Goal: Navigation & Orientation: Find specific page/section

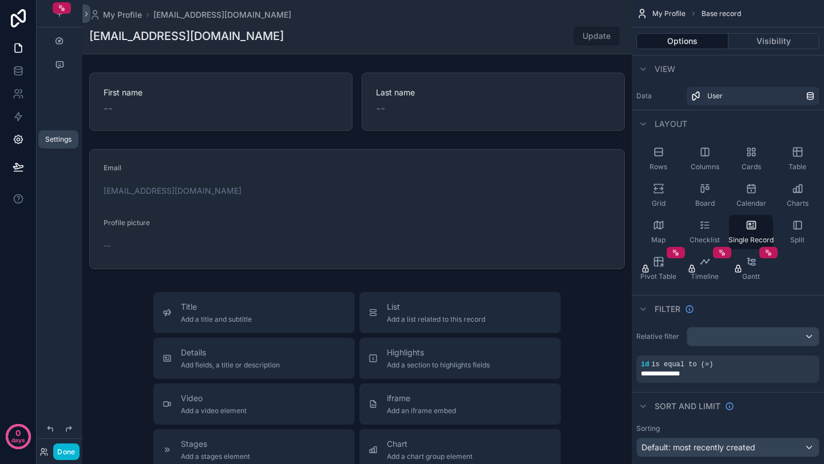
click at [16, 142] on icon at bounding box center [18, 140] width 9 height 9
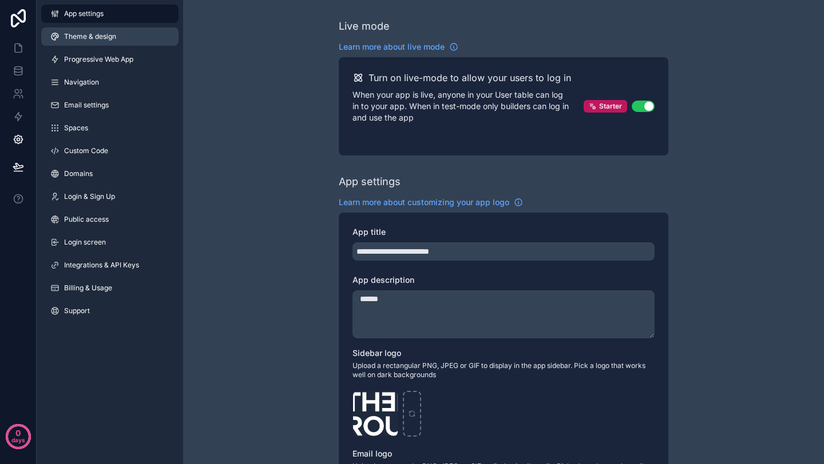
click at [101, 37] on span "Theme & design" at bounding box center [90, 36] width 52 height 9
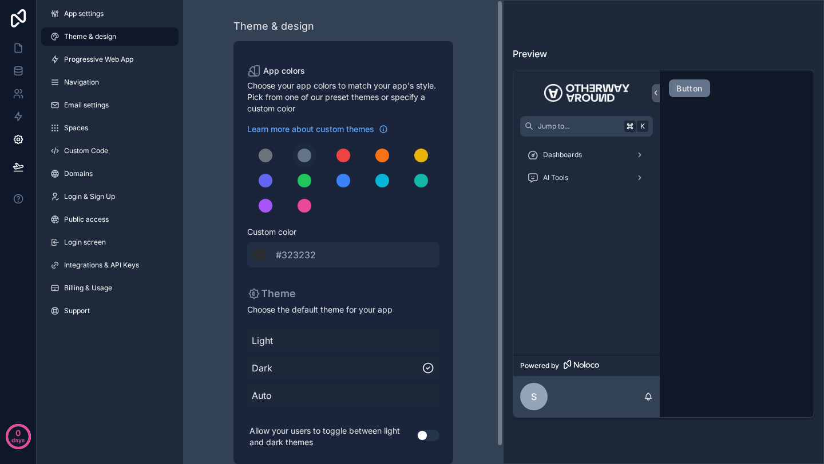
scroll to position [18, 0]
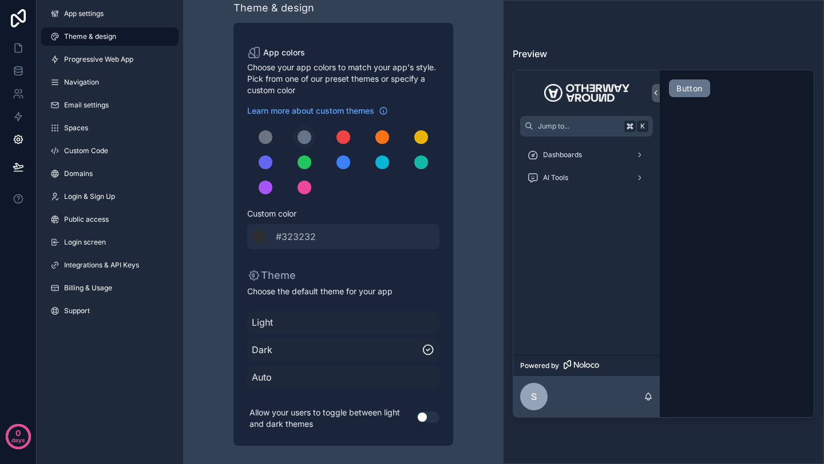
click at [322, 324] on span "Light" at bounding box center [343, 323] width 183 height 14
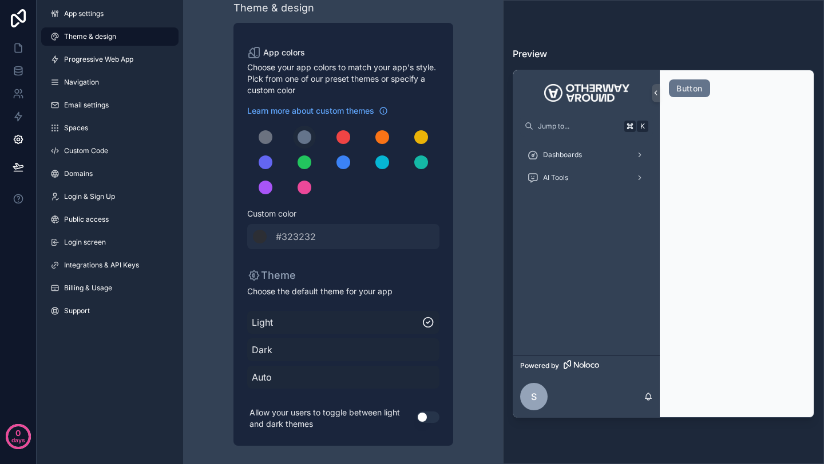
click at [309, 347] on span "Dark" at bounding box center [343, 350] width 183 height 14
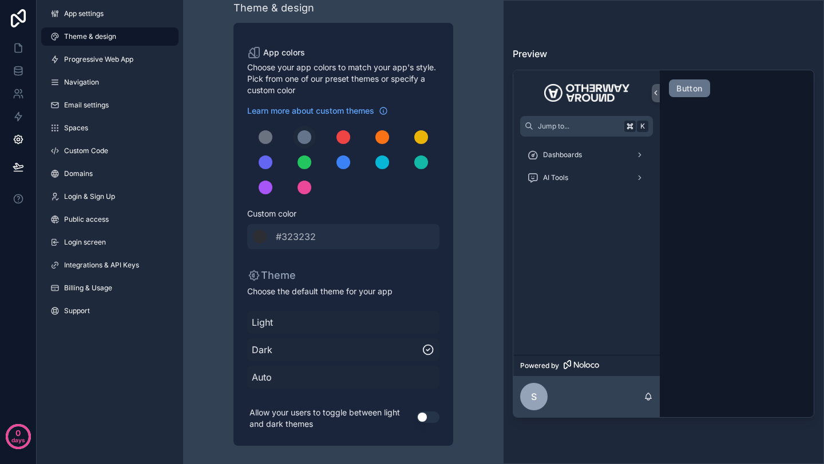
click at [315, 329] on span "Light" at bounding box center [343, 323] width 183 height 14
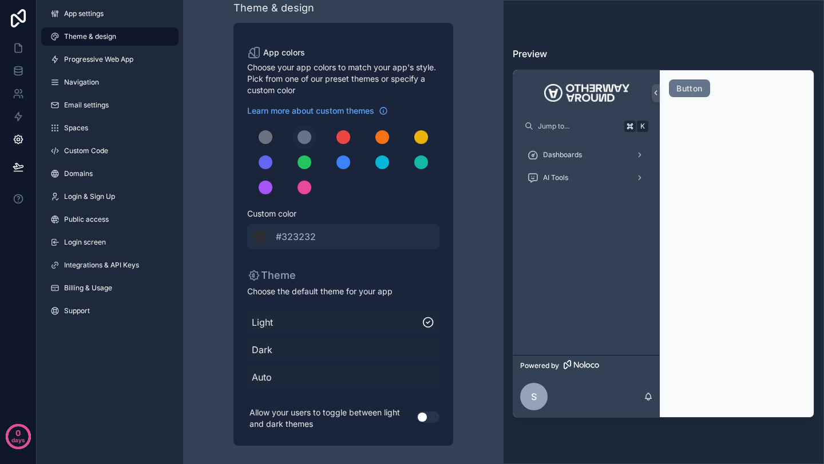
click at [306, 352] on span "Dark" at bounding box center [343, 350] width 183 height 14
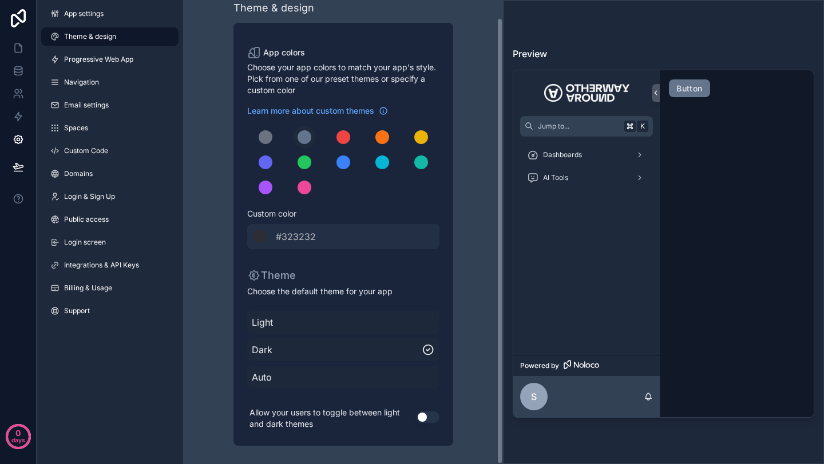
click at [437, 416] on button "Use setting" at bounding box center [427, 417] width 23 height 11
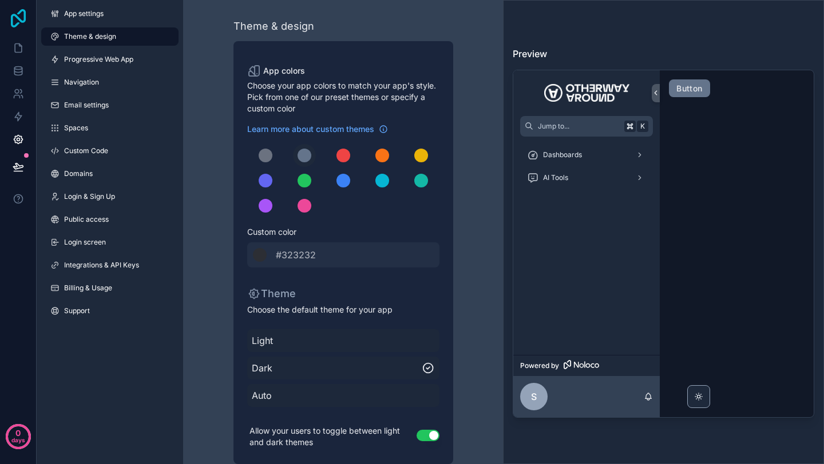
click at [13, 21] on icon at bounding box center [18, 18] width 23 height 18
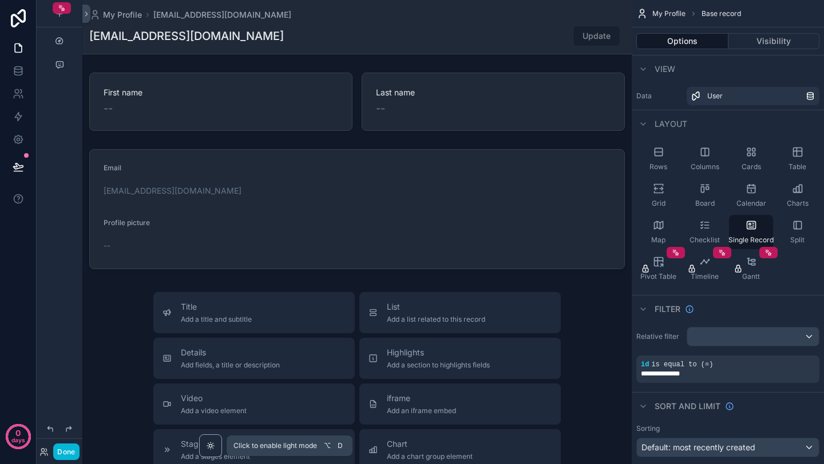
click at [215, 435] on div "scrollable content" at bounding box center [210, 446] width 23 height 23
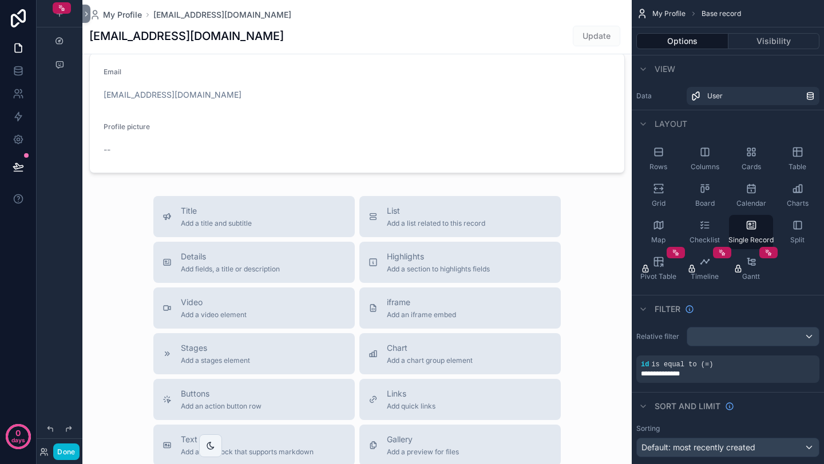
scroll to position [132, 0]
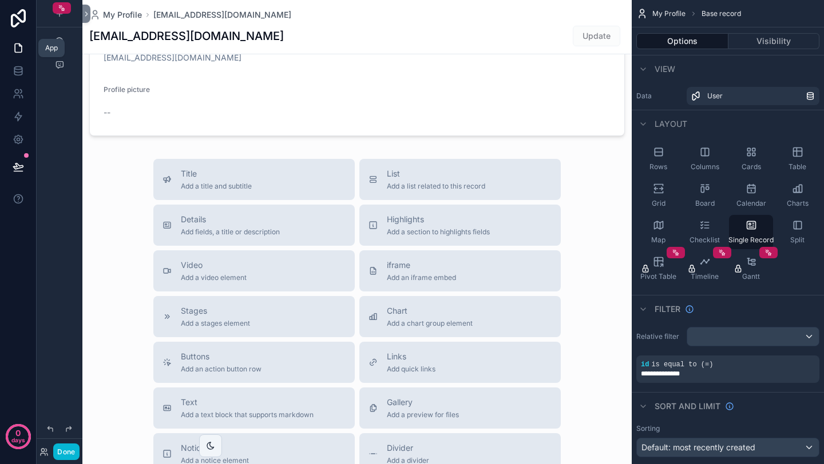
click at [10, 52] on link at bounding box center [18, 48] width 36 height 23
click at [86, 21] on button at bounding box center [86, 14] width 8 height 18
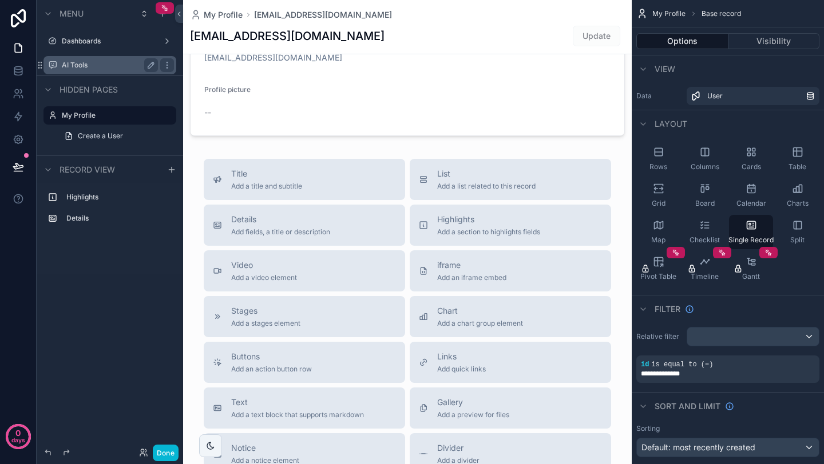
click at [74, 66] on label "AI Tools" at bounding box center [108, 65] width 92 height 9
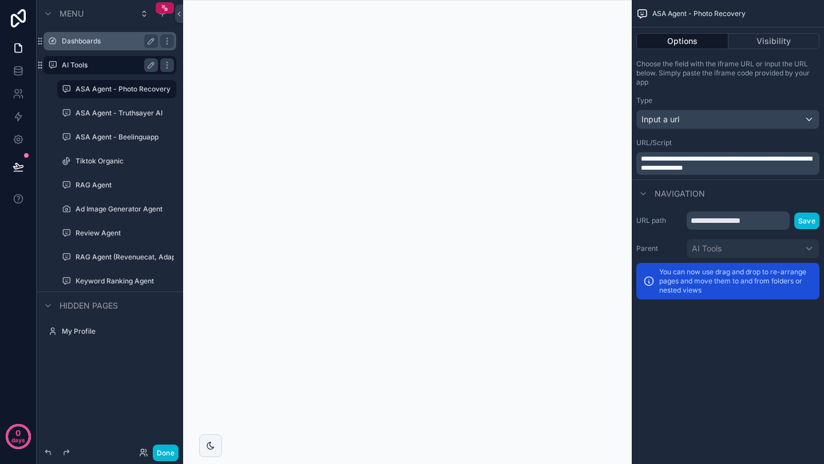
click at [93, 44] on label "Dashboards" at bounding box center [108, 41] width 92 height 9
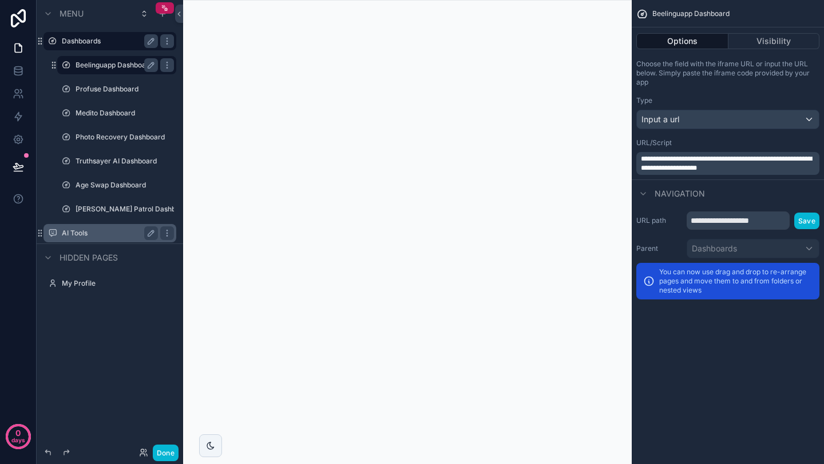
click at [91, 65] on label "Beelinguapp Dashboard" at bounding box center [114, 65] width 78 height 9
click at [181, 15] on icon at bounding box center [179, 14] width 8 height 9
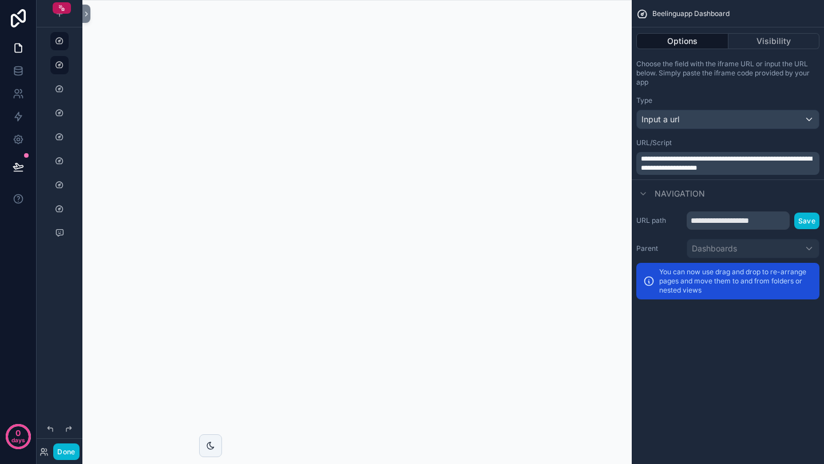
click at [372, 373] on div "scrollable content" at bounding box center [356, 232] width 549 height 464
click at [81, 14] on div "scrollable content" at bounding box center [60, 13] width 46 height 27
click at [88, 14] on icon at bounding box center [86, 14] width 8 height 9
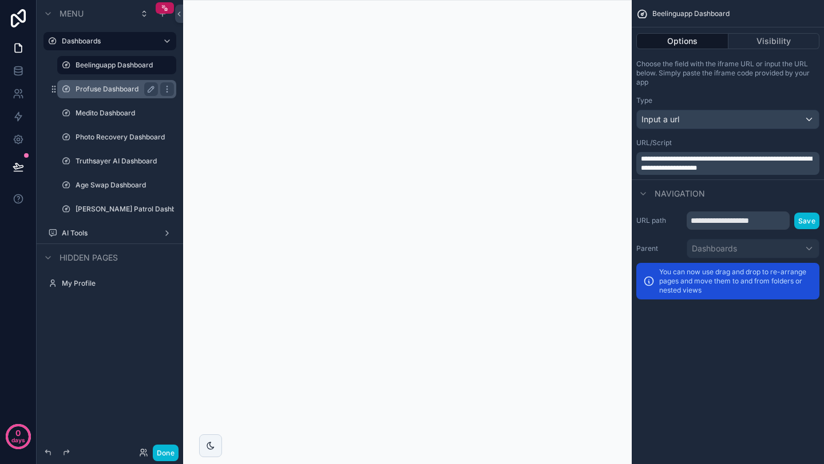
click at [88, 96] on div "Profuse Dashboard" at bounding box center [116, 89] width 82 height 14
click at [93, 90] on label "Profuse Dashboard" at bounding box center [114, 89] width 78 height 9
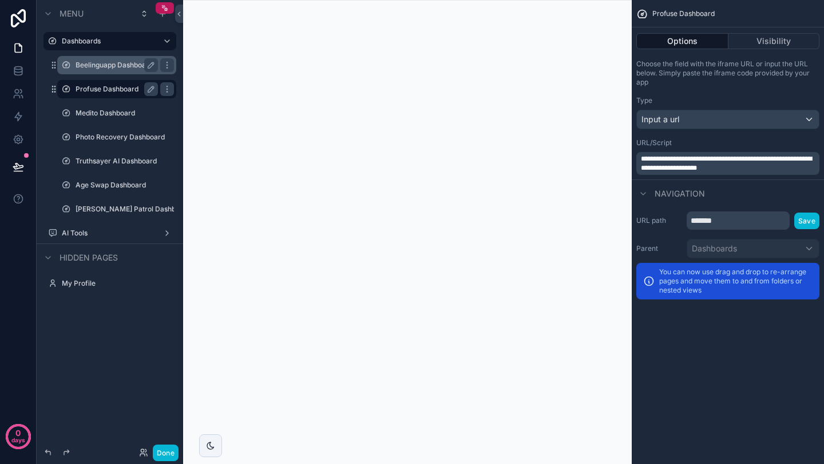
click at [112, 69] on label "Beelinguapp Dashboard" at bounding box center [114, 65] width 78 height 9
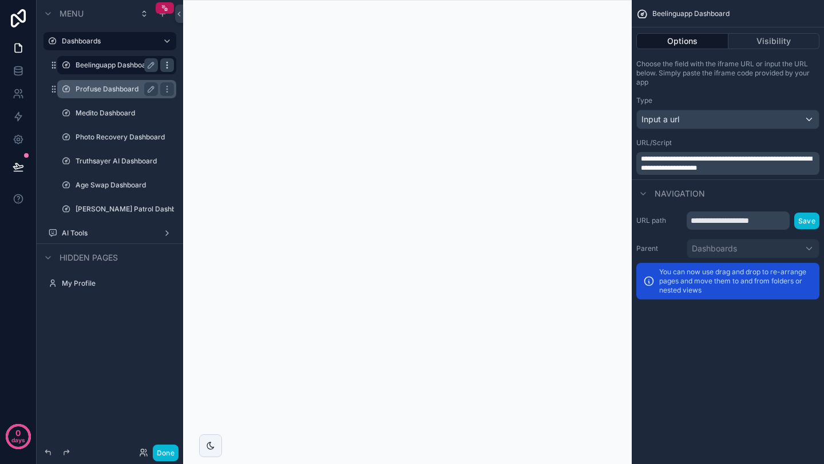
click at [166, 61] on icon "scrollable content" at bounding box center [166, 65] width 9 height 9
click at [18, 22] on icon at bounding box center [18, 18] width 15 height 18
